Goal: Complete application form

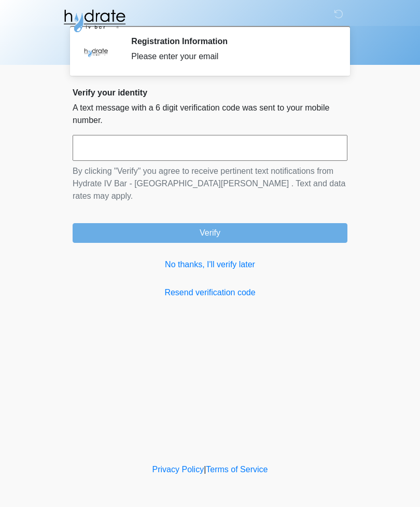
click at [176, 150] on input "text" at bounding box center [210, 148] width 275 height 26
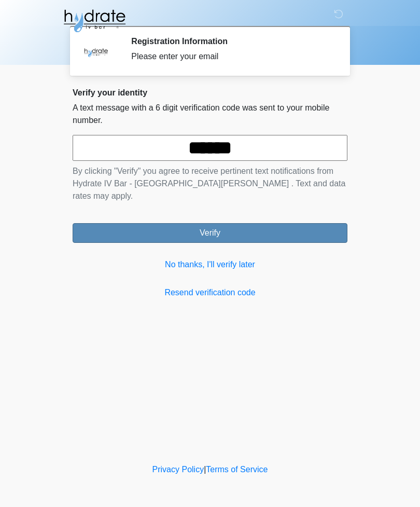
type input "******"
click at [279, 225] on button "Verify" at bounding box center [210, 233] width 275 height 20
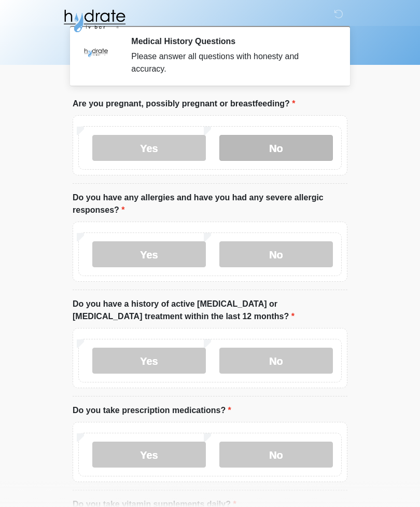
click at [296, 148] on label "No" at bounding box center [276, 148] width 114 height 26
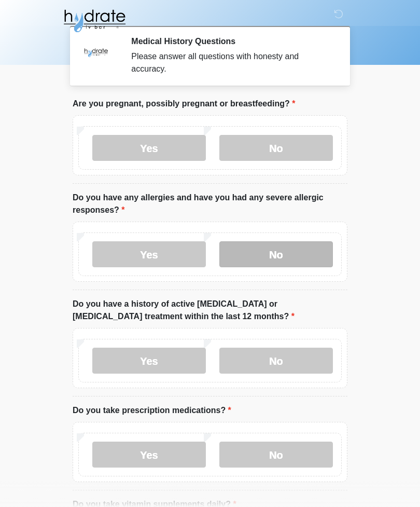
click at [289, 266] on label "No" at bounding box center [276, 254] width 114 height 26
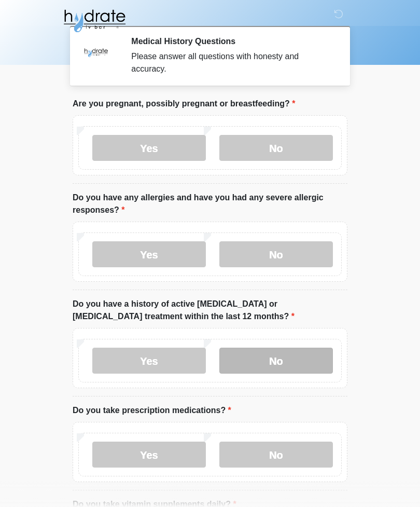
click at [290, 359] on label "No" at bounding box center [276, 361] width 114 height 26
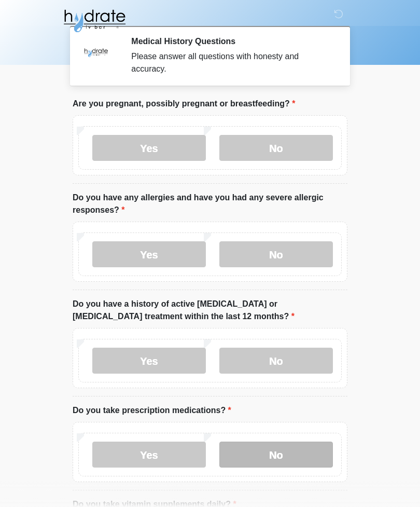
click at [292, 457] on label "No" at bounding box center [276, 455] width 114 height 26
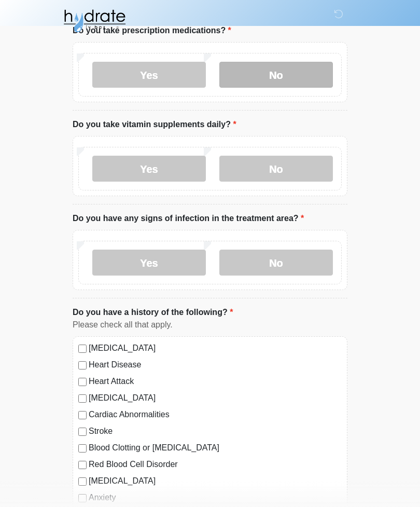
scroll to position [382, 0]
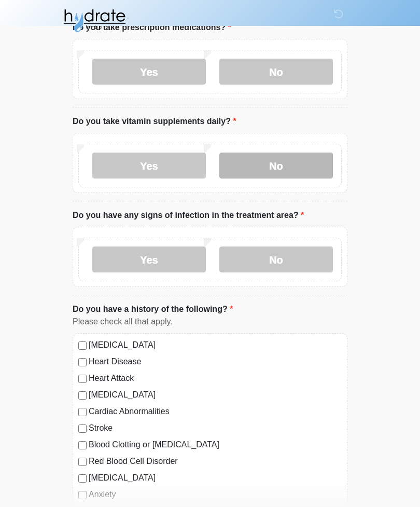
click at [294, 175] on label "No" at bounding box center [276, 166] width 114 height 26
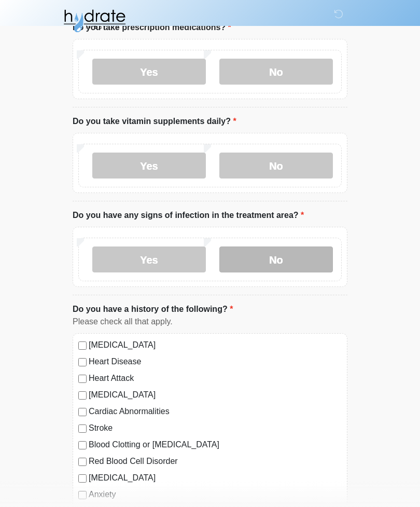
click at [291, 269] on label "No" at bounding box center [276, 259] width 114 height 26
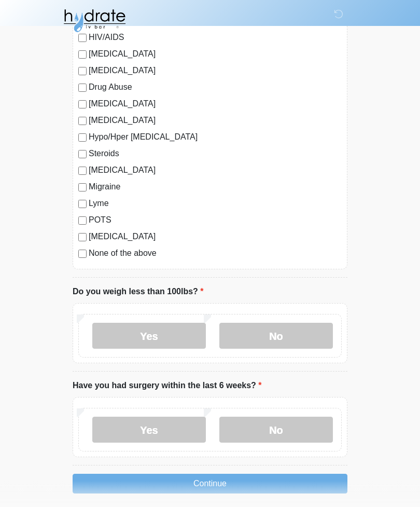
scroll to position [1013, 0]
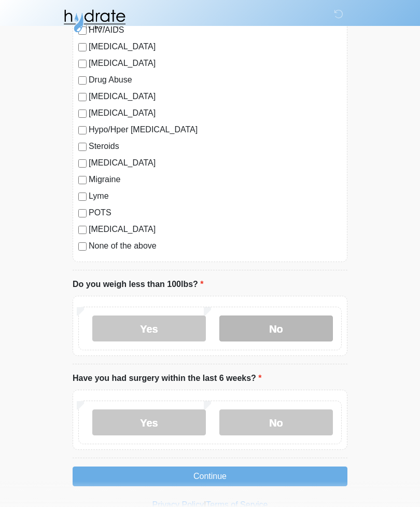
click at [295, 329] on label "No" at bounding box center [276, 328] width 114 height 26
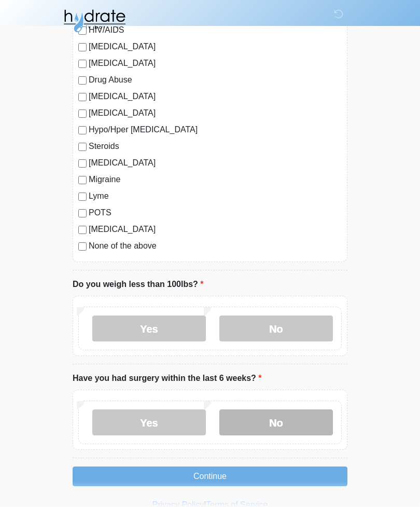
click at [296, 427] on label "No" at bounding box center [276, 422] width 114 height 26
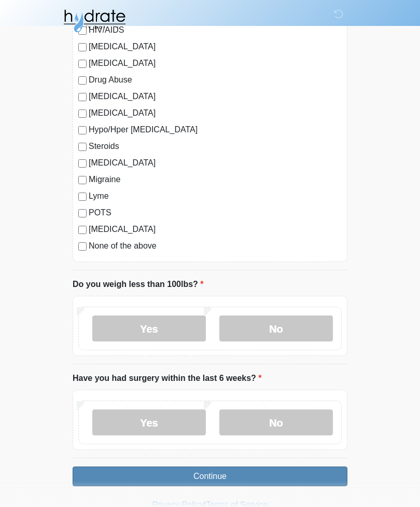
click at [275, 474] on button "Continue" at bounding box center [210, 476] width 275 height 20
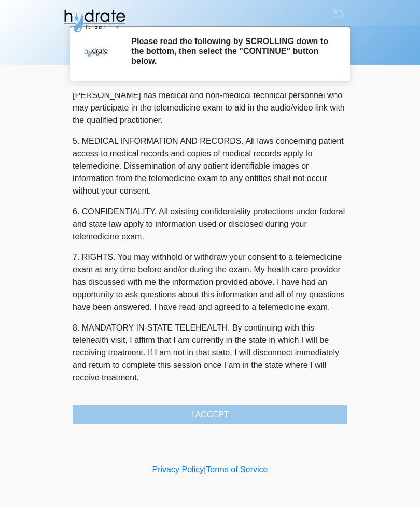
scroll to position [315, 0]
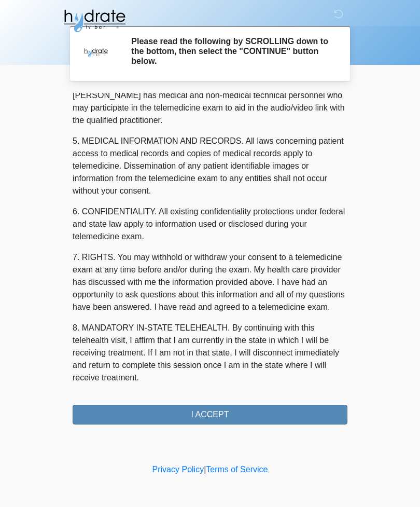
click at [272, 417] on button "I ACCEPT" at bounding box center [210, 415] width 275 height 20
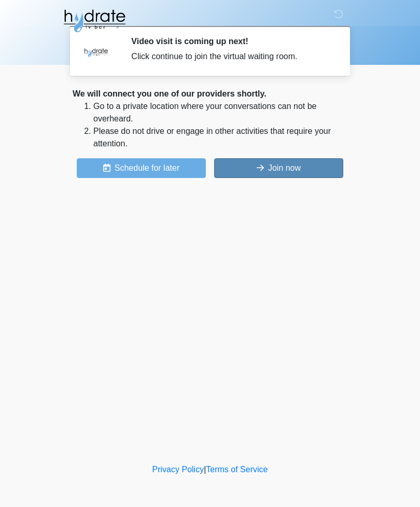
click at [256, 163] on button "Join now" at bounding box center [278, 168] width 129 height 20
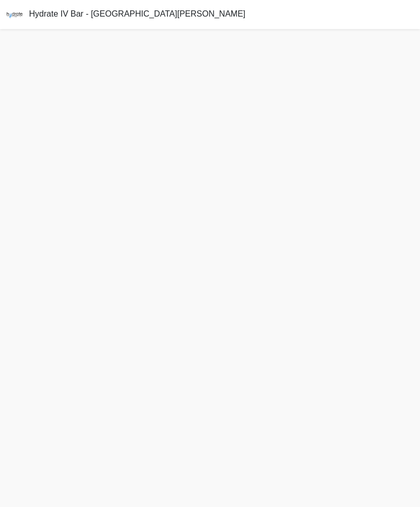
scroll to position [3, 0]
